Goal: Transaction & Acquisition: Obtain resource

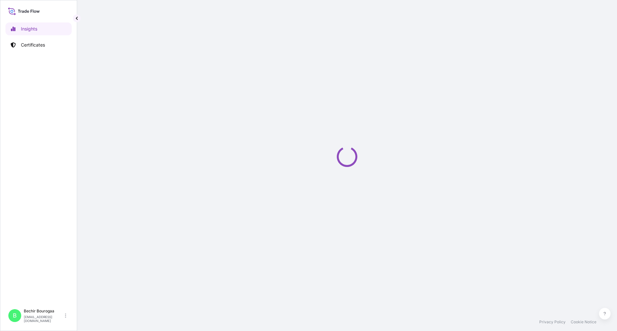
select select "2025"
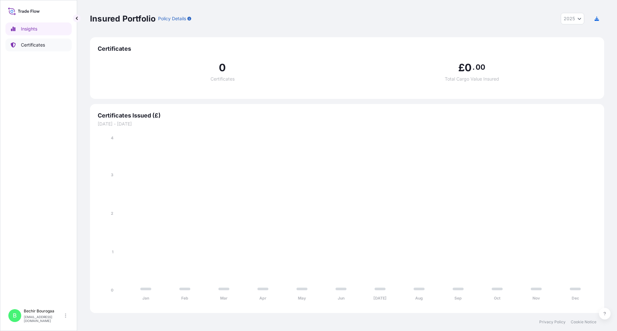
click at [41, 41] on link "Certificates" at bounding box center [38, 45] width 66 height 13
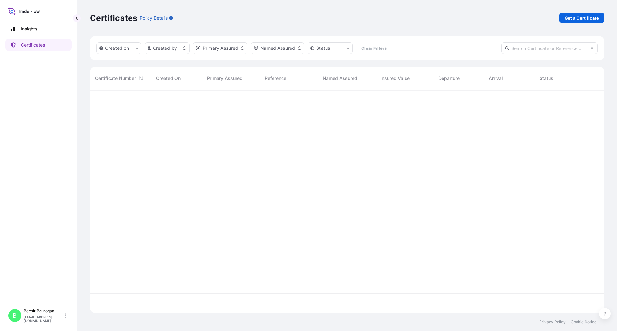
scroll to position [222, 509]
click at [574, 14] on link "Get a Certificate" at bounding box center [581, 18] width 45 height 10
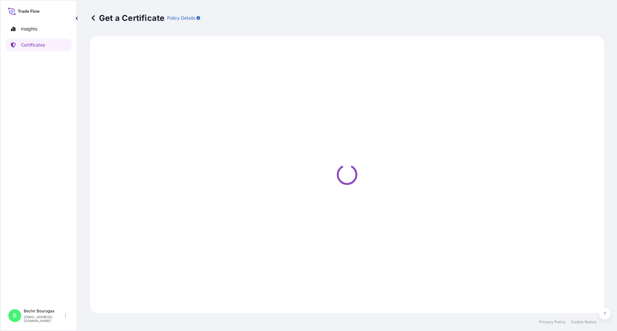
select select "Sea"
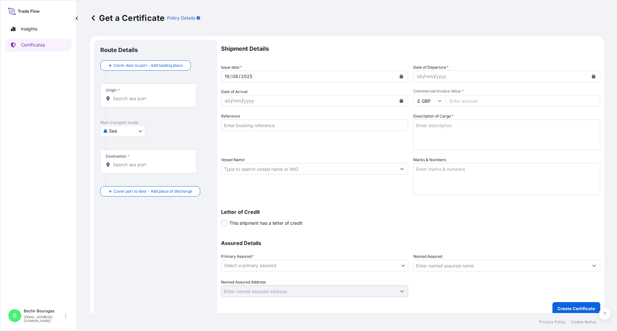
click at [140, 100] on input "Origin *" at bounding box center [151, 98] width 76 height 6
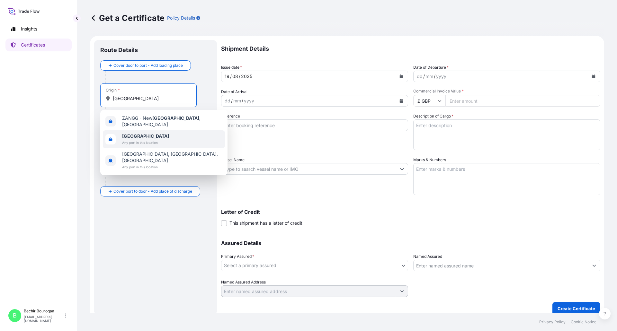
click at [140, 130] on div "Germany Any port in this location" at bounding box center [164, 139] width 122 height 18
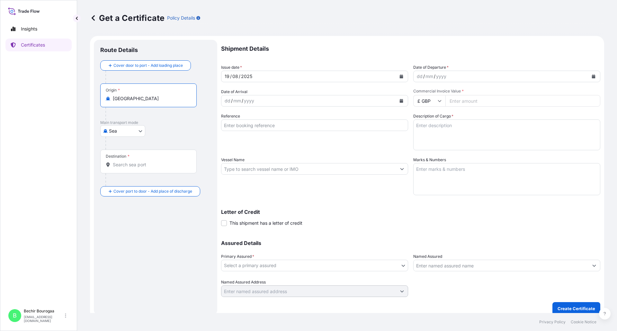
type input "Germany"
click at [131, 161] on div "Cover door to port - Add loading place Place of loading Road / Inland Road / In…" at bounding box center [155, 128] width 110 height 136
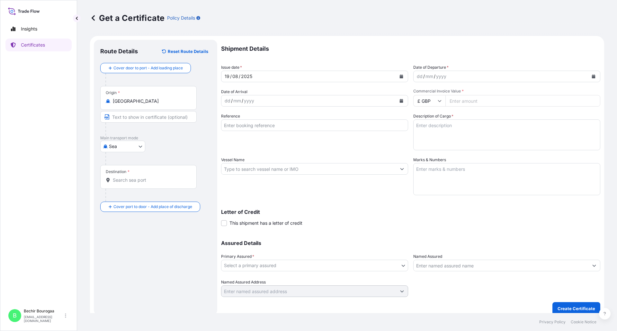
click at [126, 182] on input "Destination *" at bounding box center [151, 180] width 76 height 6
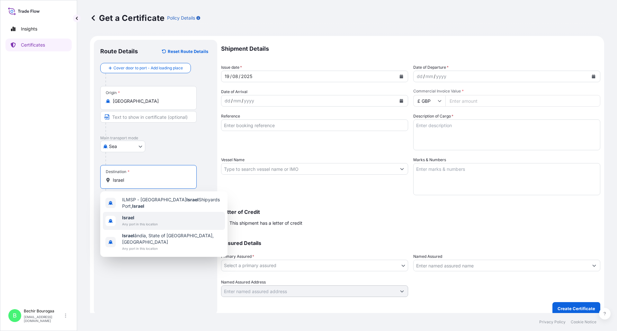
click at [136, 216] on span "Israel" at bounding box center [140, 218] width 36 height 6
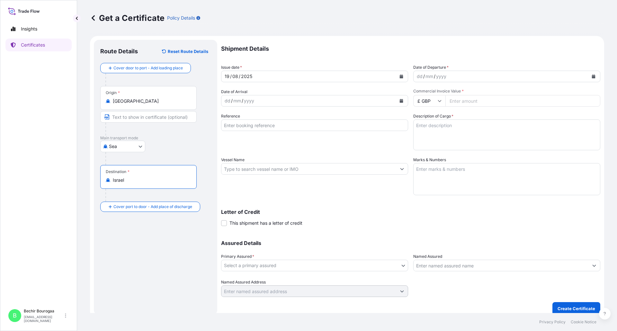
type input "Israel"
click at [441, 77] on div "yyyy" at bounding box center [441, 77] width 12 height 8
click at [403, 79] on button "Calendar" at bounding box center [401, 76] width 10 height 10
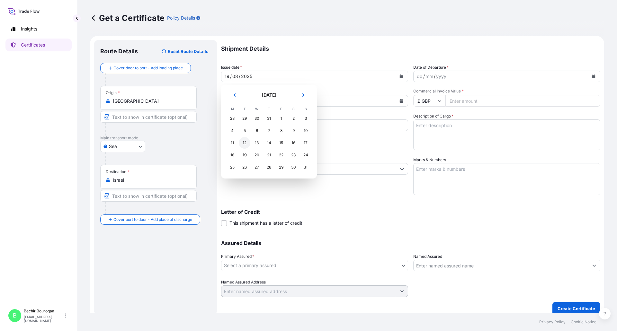
click at [248, 139] on div "12" at bounding box center [245, 143] width 12 height 12
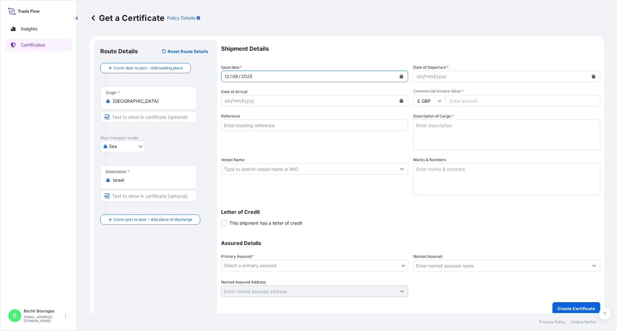
click at [592, 75] on icon "Calendar" at bounding box center [594, 77] width 4 height 4
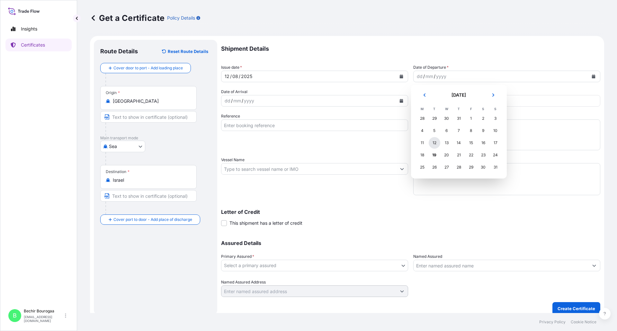
click at [433, 146] on div "12" at bounding box center [434, 143] width 12 height 12
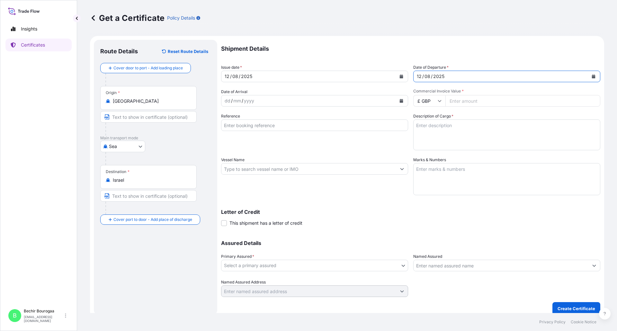
click at [510, 199] on div "Shipment Details Issue date * 12 / 08 / 2025 Date of Departure * 12 / 08 / 2025…" at bounding box center [410, 168] width 379 height 257
click at [437, 100] on icon at bounding box center [439, 101] width 4 height 4
click at [428, 151] on div "$ USD" at bounding box center [426, 145] width 27 height 12
type input "$ USD"
click at [501, 104] on input "Commercial Invoice Value *" at bounding box center [522, 101] width 155 height 12
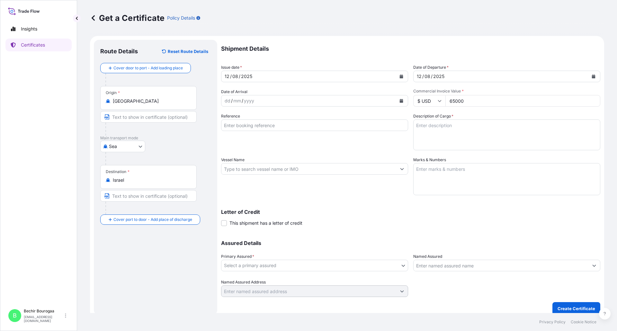
type input "65000"
click at [453, 131] on textarea "Description of Cargo *" at bounding box center [506, 134] width 187 height 31
type textarea "6 cases of cigars 114 cases of cigarettes 28 cases of tobacco 4 cases of papers"
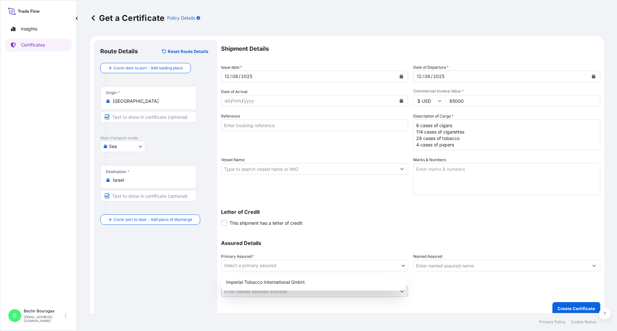
click at [319, 264] on body "Insights Certificates B Bechir Bourogaa bechir.bourogaa@reemtsma.de Get a Certi…" at bounding box center [308, 165] width 617 height 331
click at [261, 278] on div "Imperial Tobacco International GmbH." at bounding box center [314, 283] width 180 height 12
select select "31693"
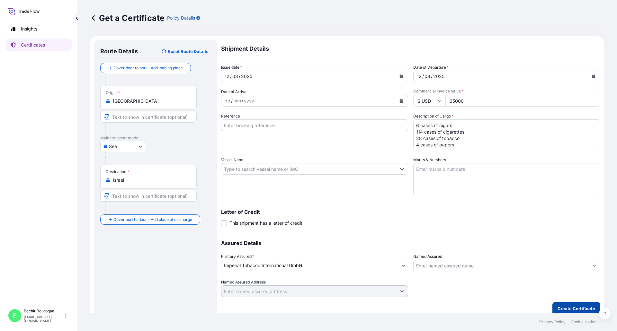
click at [570, 302] on button "Create Certificate" at bounding box center [576, 308] width 48 height 13
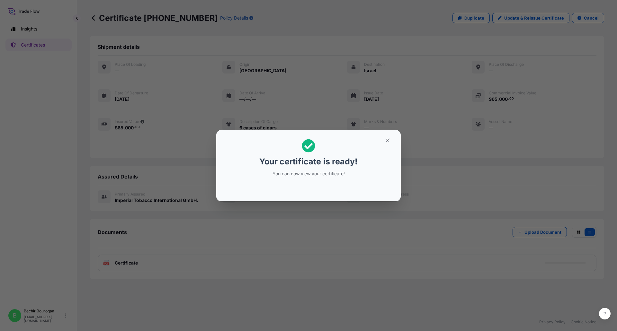
click at [305, 217] on div "Your certificate is ready! You can now view your certificate!" at bounding box center [308, 165] width 617 height 331
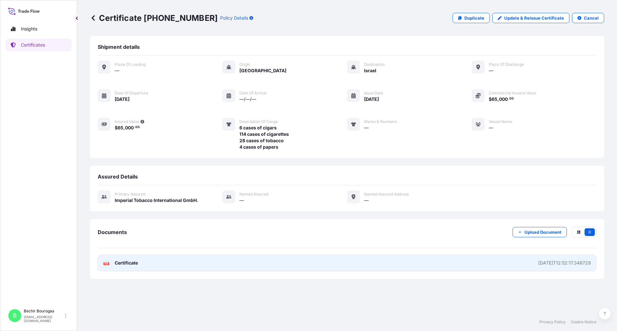
click at [147, 265] on link "PDF Certificate 2025-08-19T12:52:17.348729" at bounding box center [347, 263] width 499 height 17
